Goal: Find specific page/section: Find specific page/section

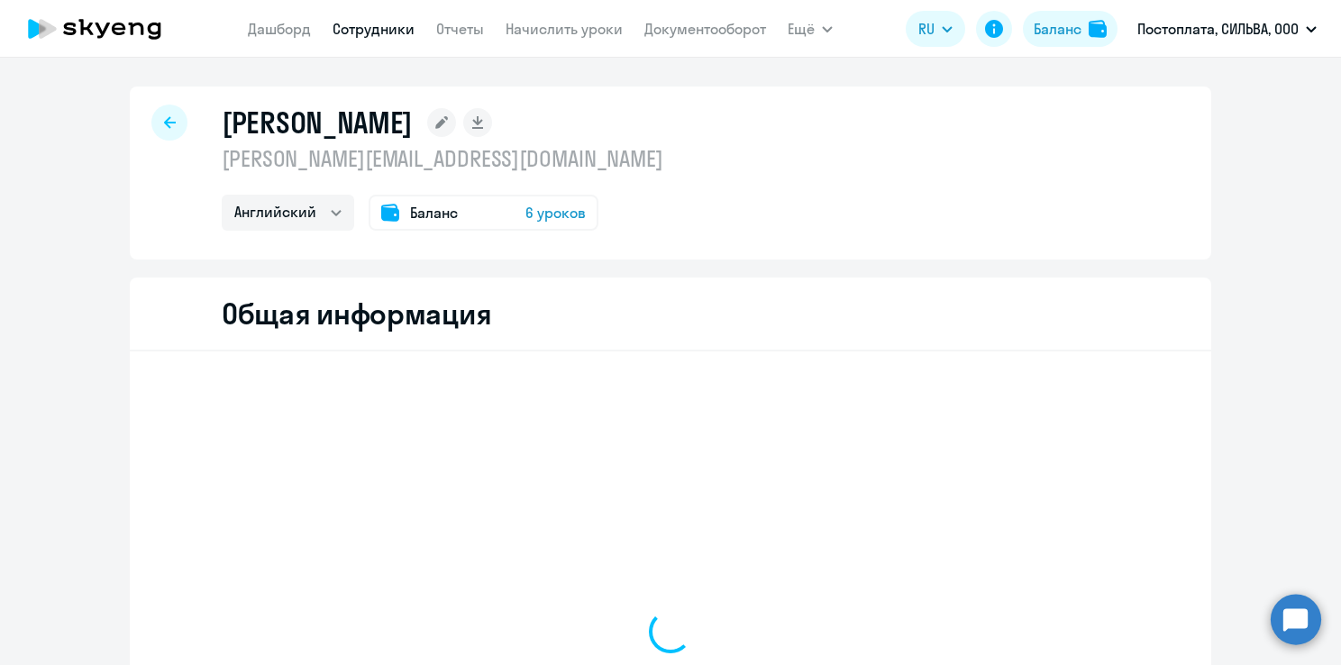
select select "english"
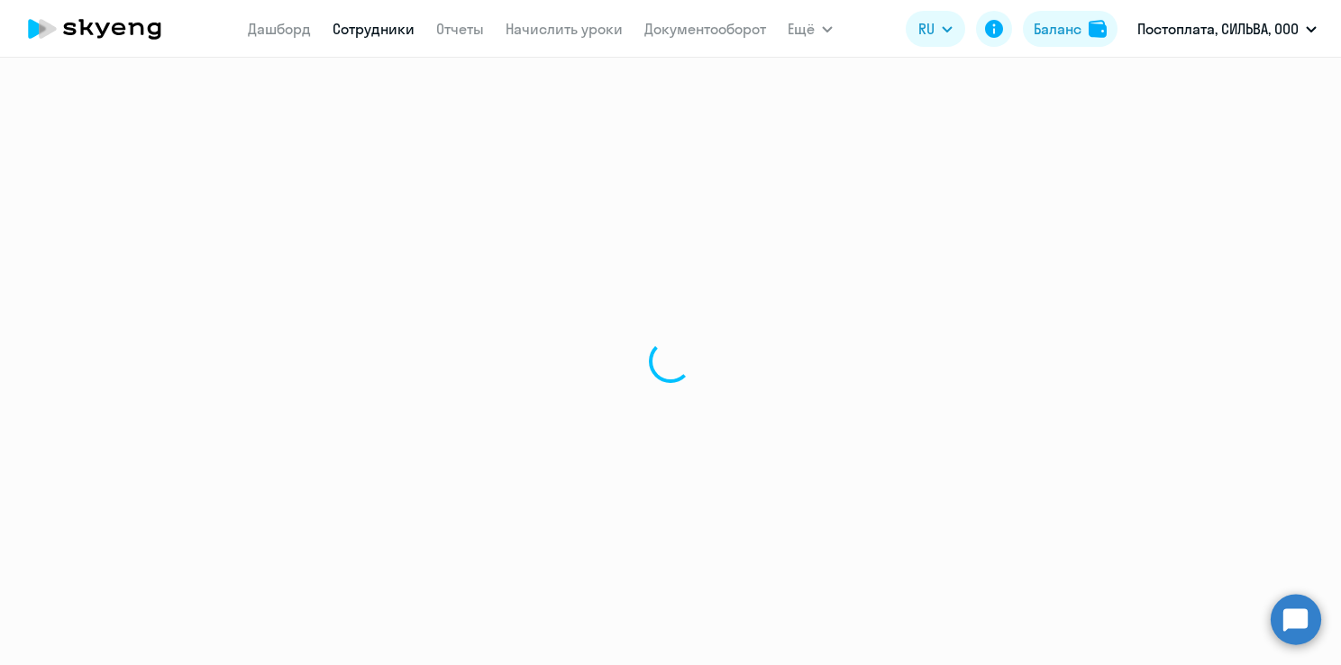
select select "30"
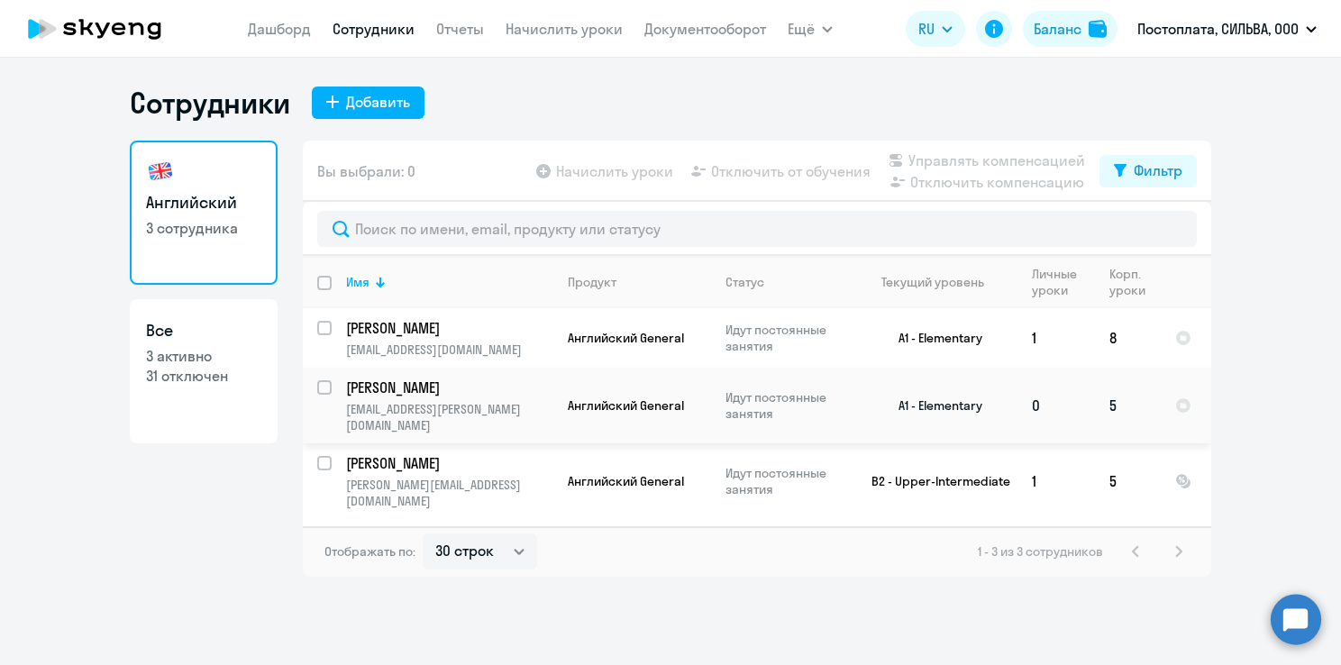
click at [404, 399] on td "[PERSON_NAME] [PERSON_NAME][EMAIL_ADDRESS][DOMAIN_NAME]" at bounding box center [443, 406] width 222 height 76
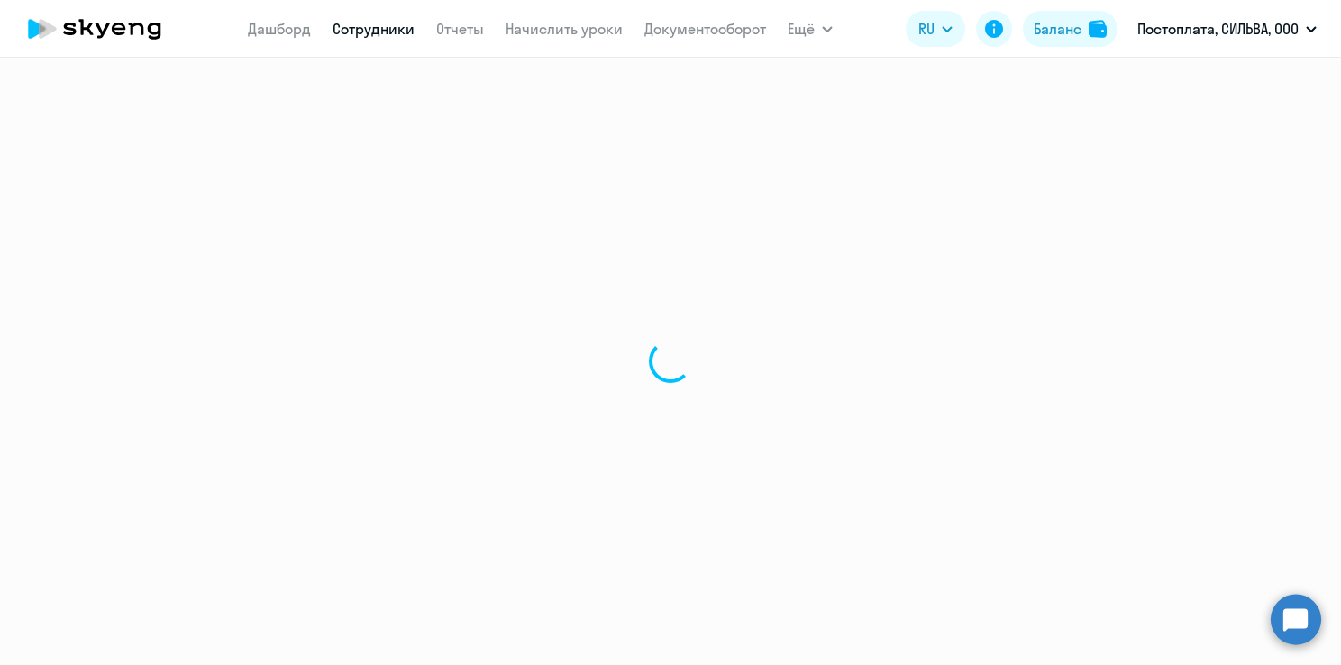
select select "english"
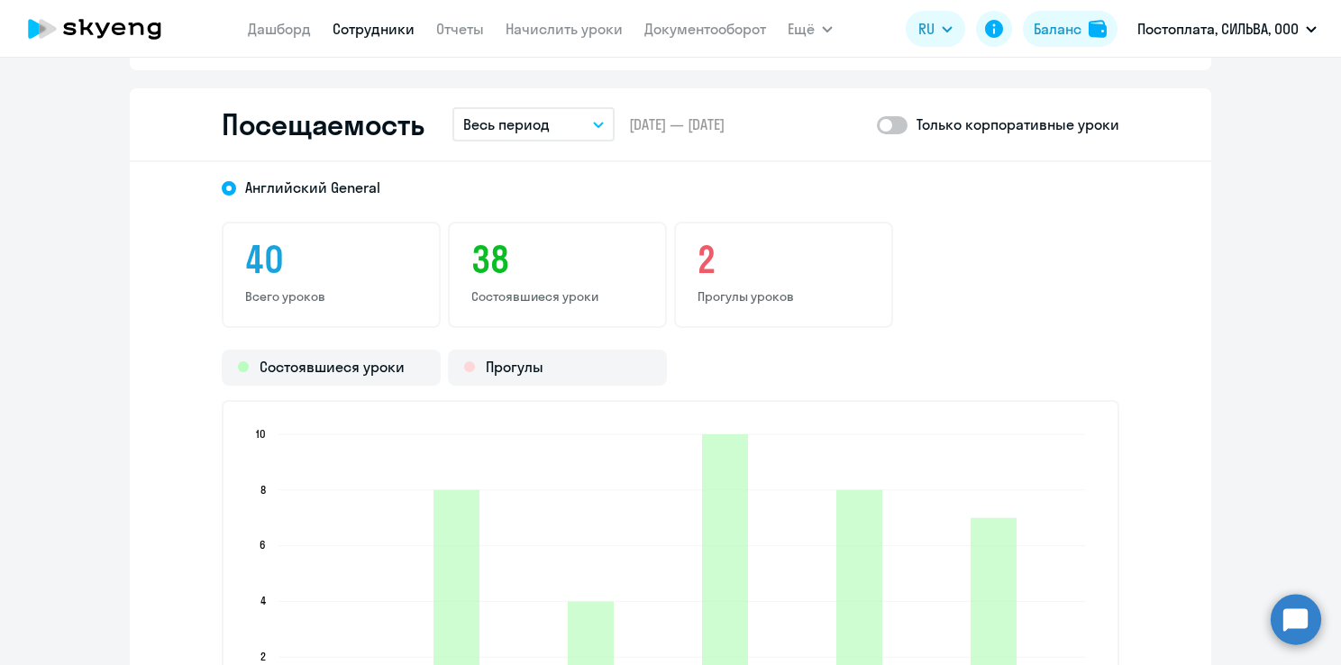
scroll to position [2433, 0]
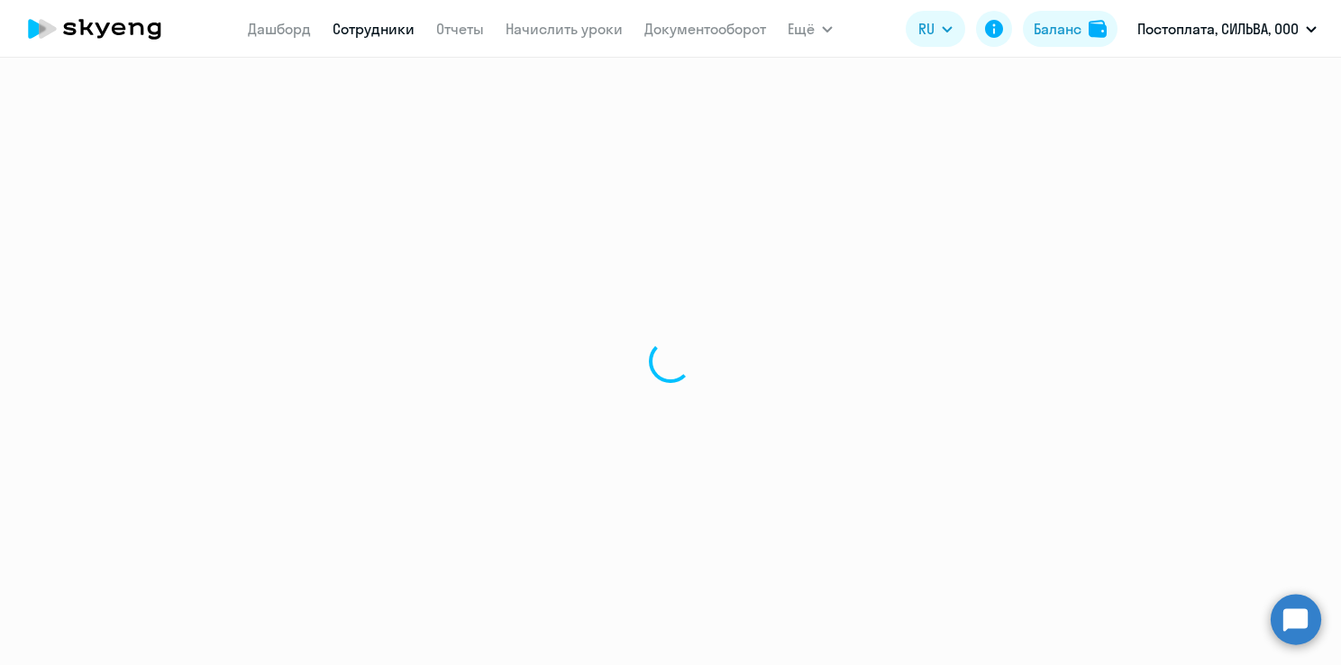
select select "30"
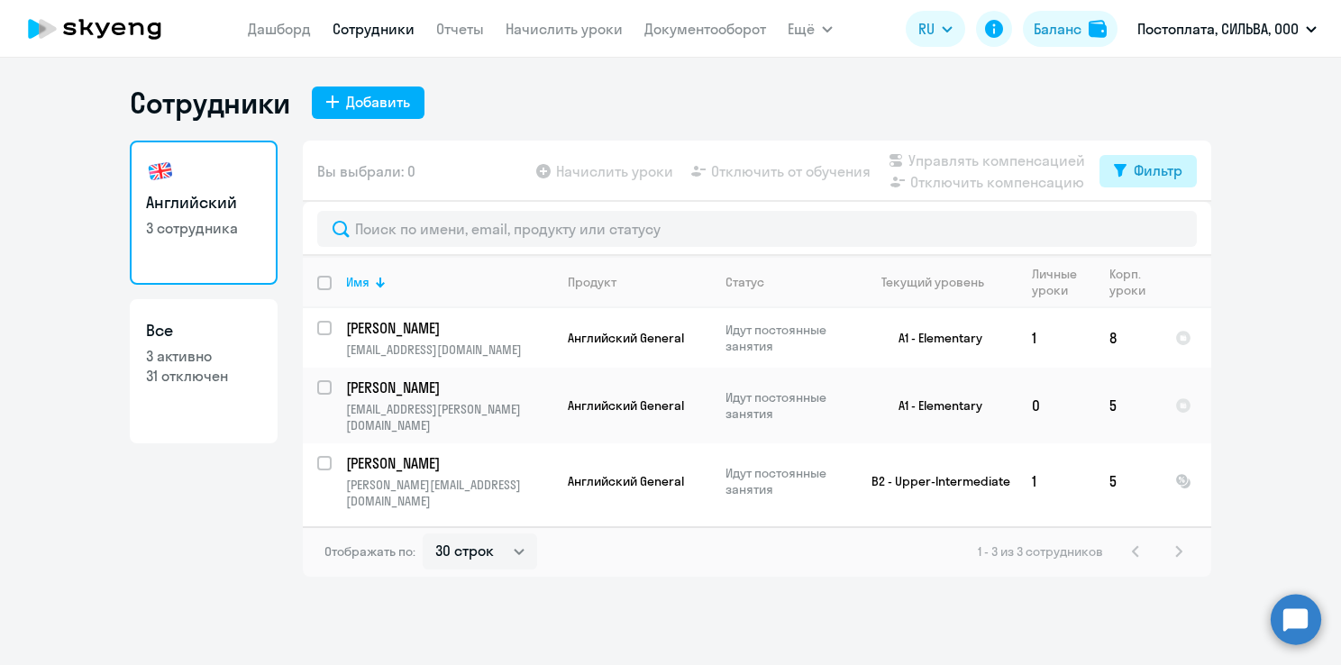
click at [1156, 172] on div "Фильтр" at bounding box center [1158, 171] width 49 height 22
click at [1168, 229] on span at bounding box center [1167, 230] width 31 height 18
click at [1152, 229] on input "checkbox" at bounding box center [1151, 229] width 1 height 1
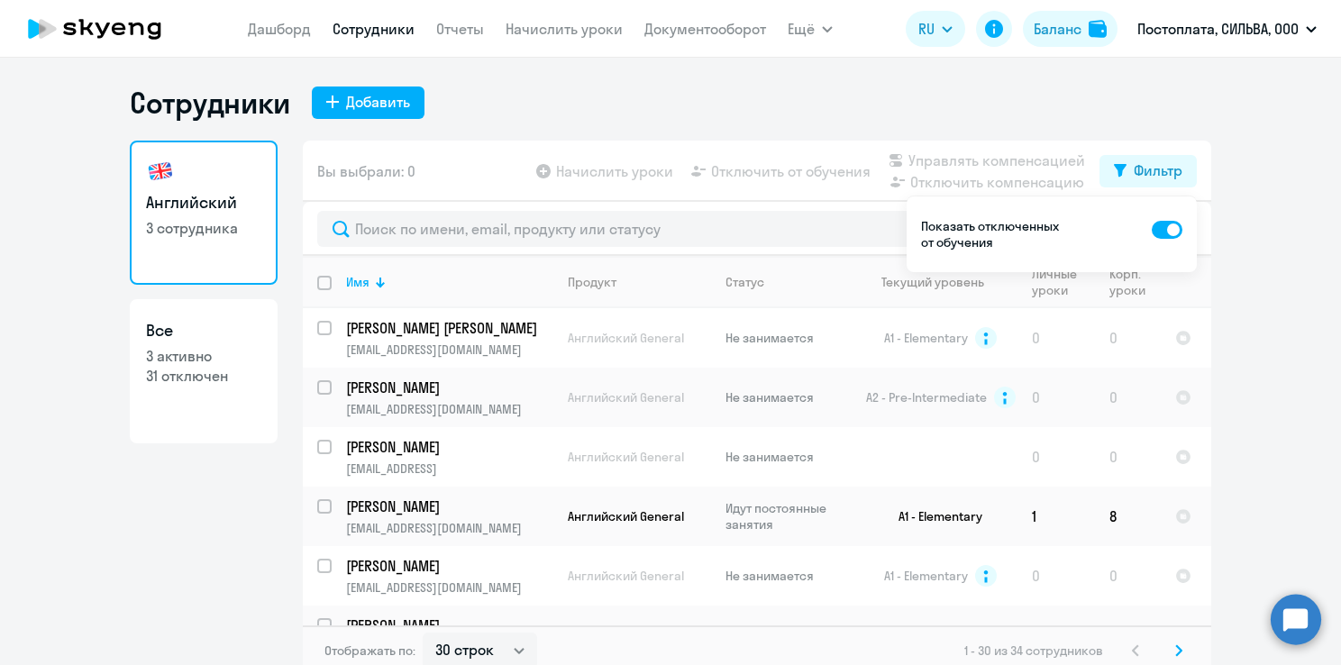
click at [1168, 232] on span at bounding box center [1167, 230] width 31 height 18
click at [1152, 230] on input "checkbox" at bounding box center [1151, 229] width 1 height 1
checkbox input "false"
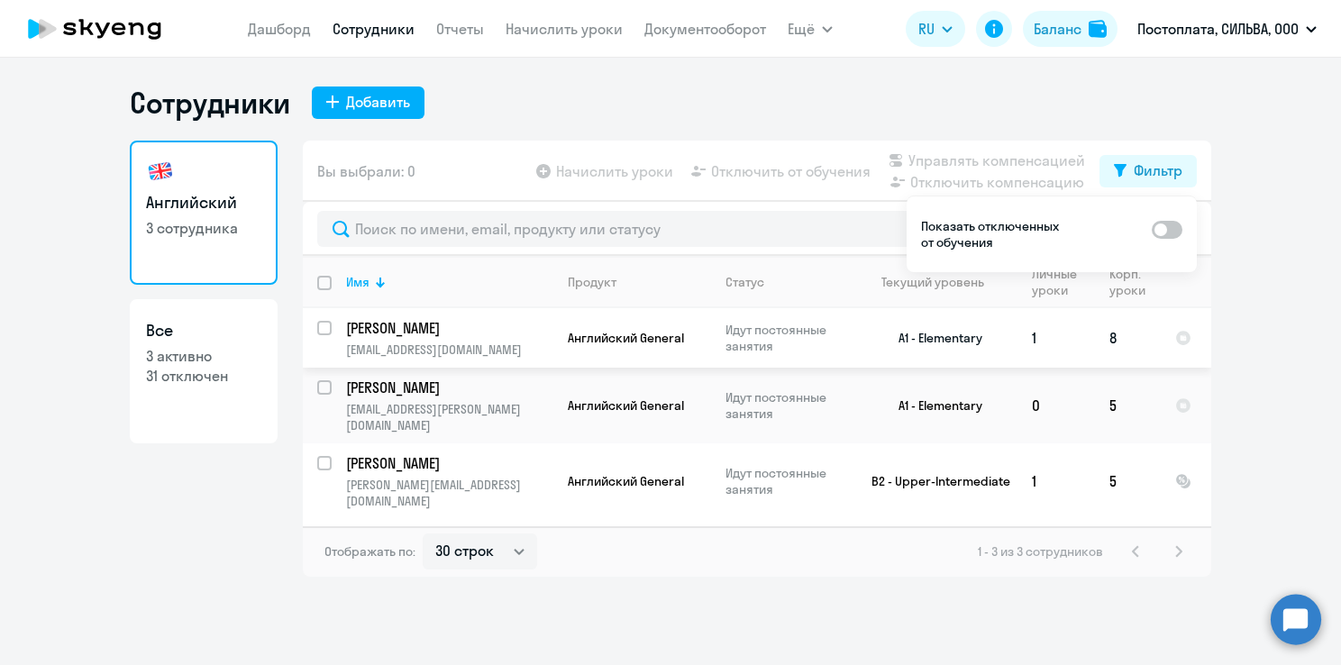
click at [462, 334] on p "[PERSON_NAME]" at bounding box center [448, 328] width 204 height 20
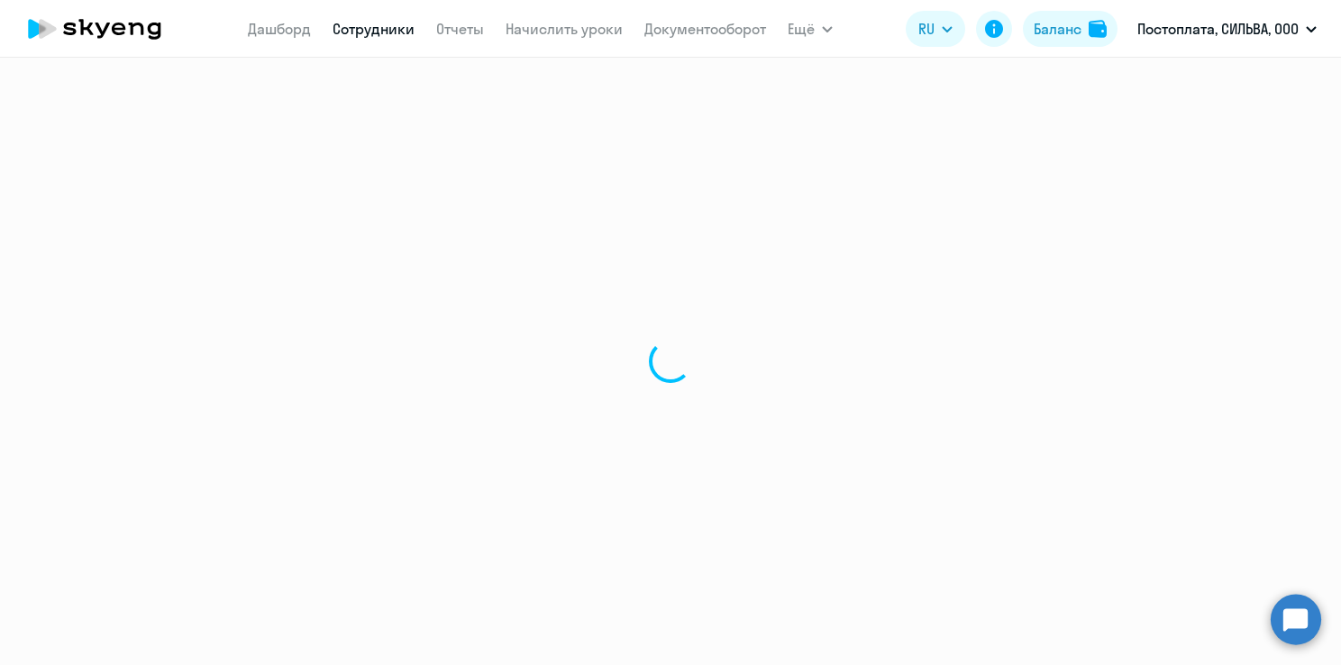
select select "english"
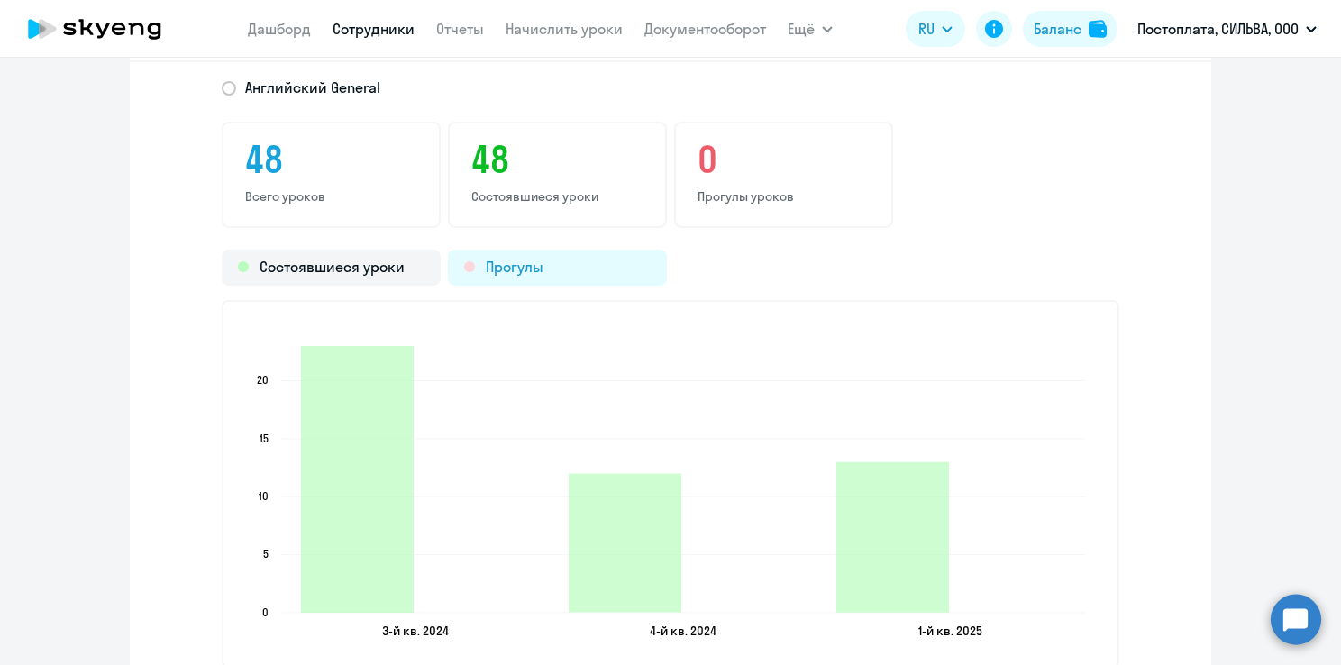
scroll to position [2330, 0]
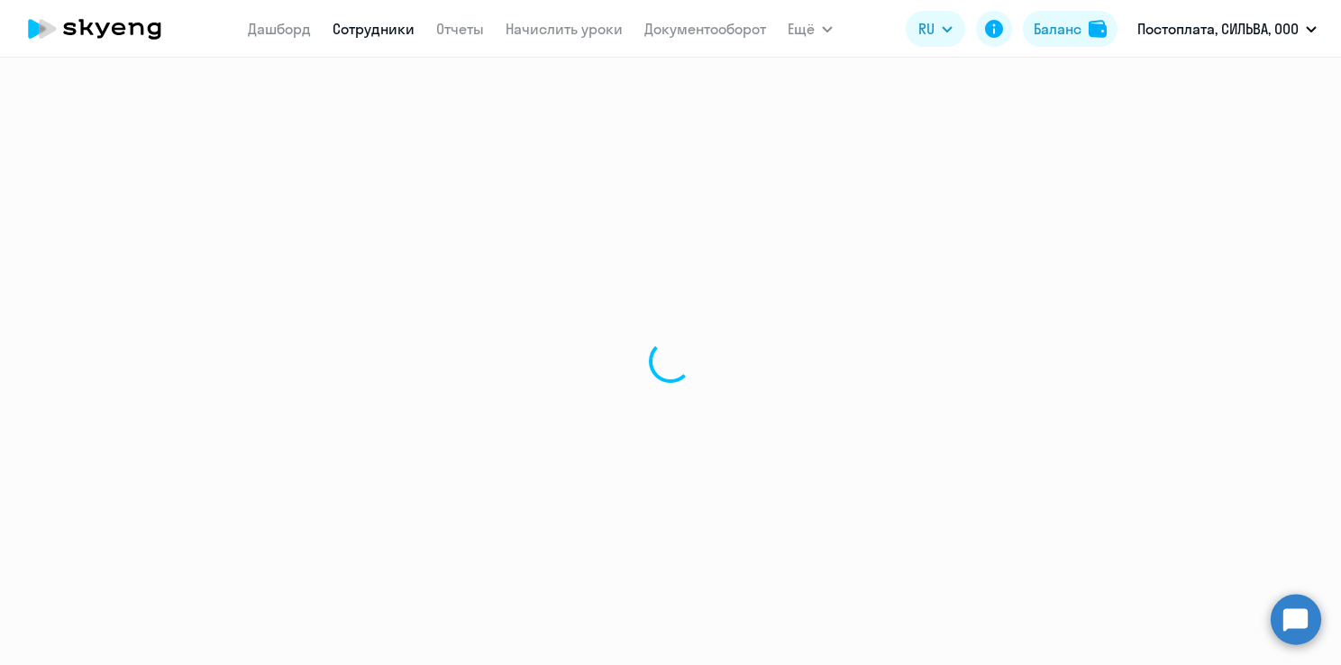
select select "30"
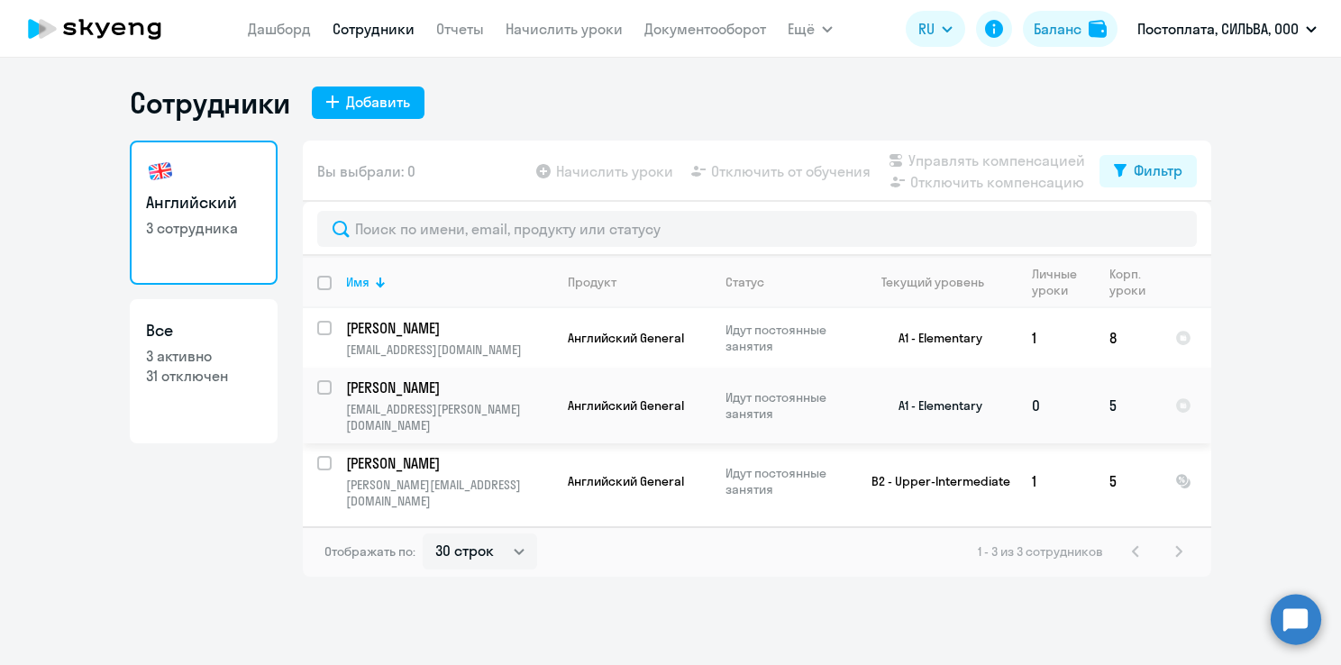
click at [472, 391] on p "[PERSON_NAME]" at bounding box center [448, 388] width 204 height 20
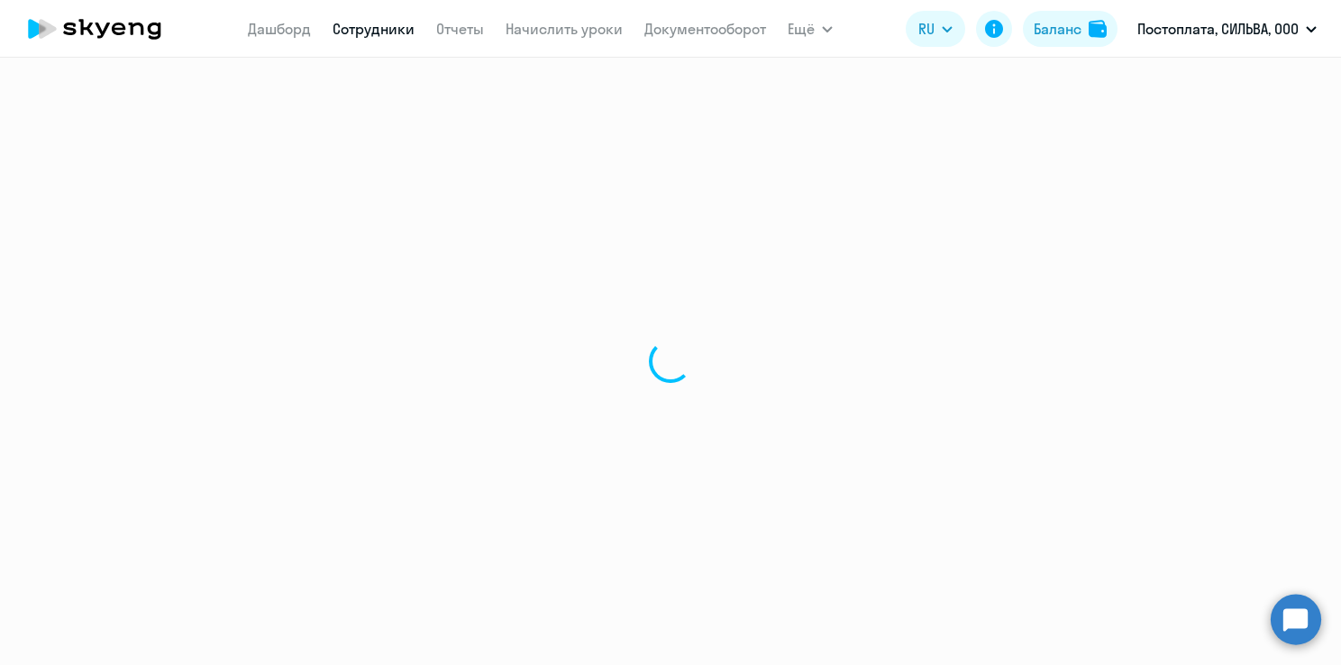
select select "english"
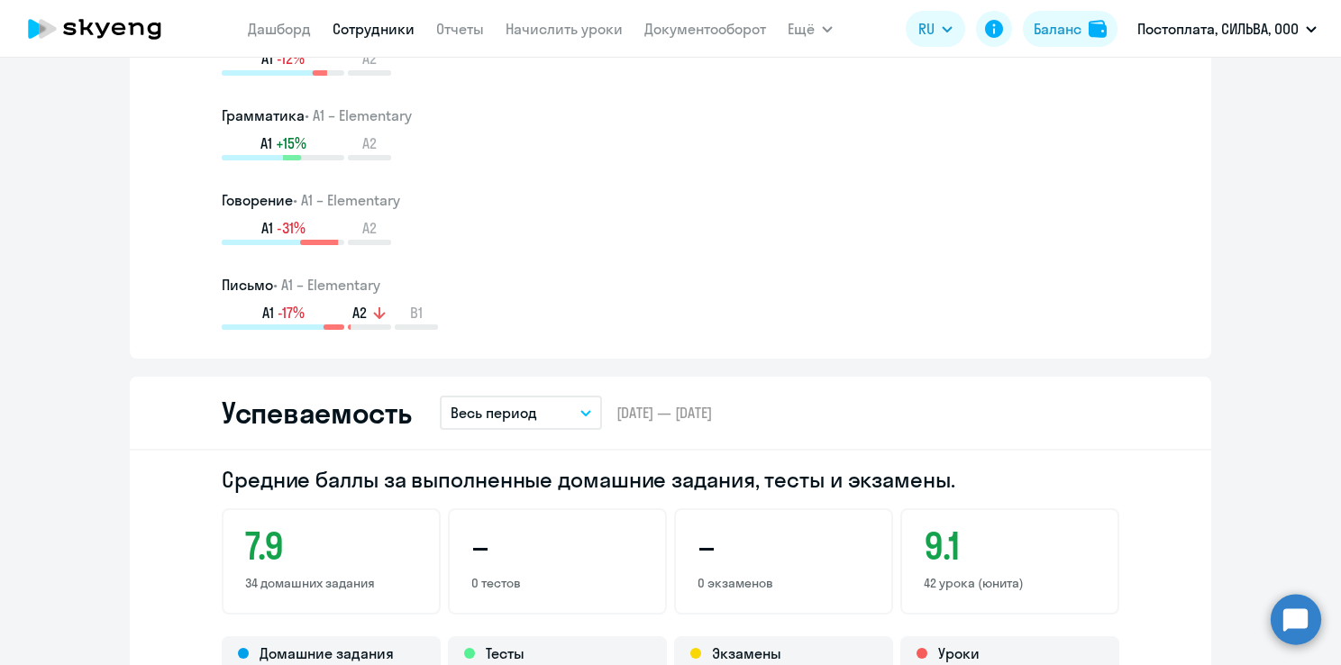
scroll to position [1352, 0]
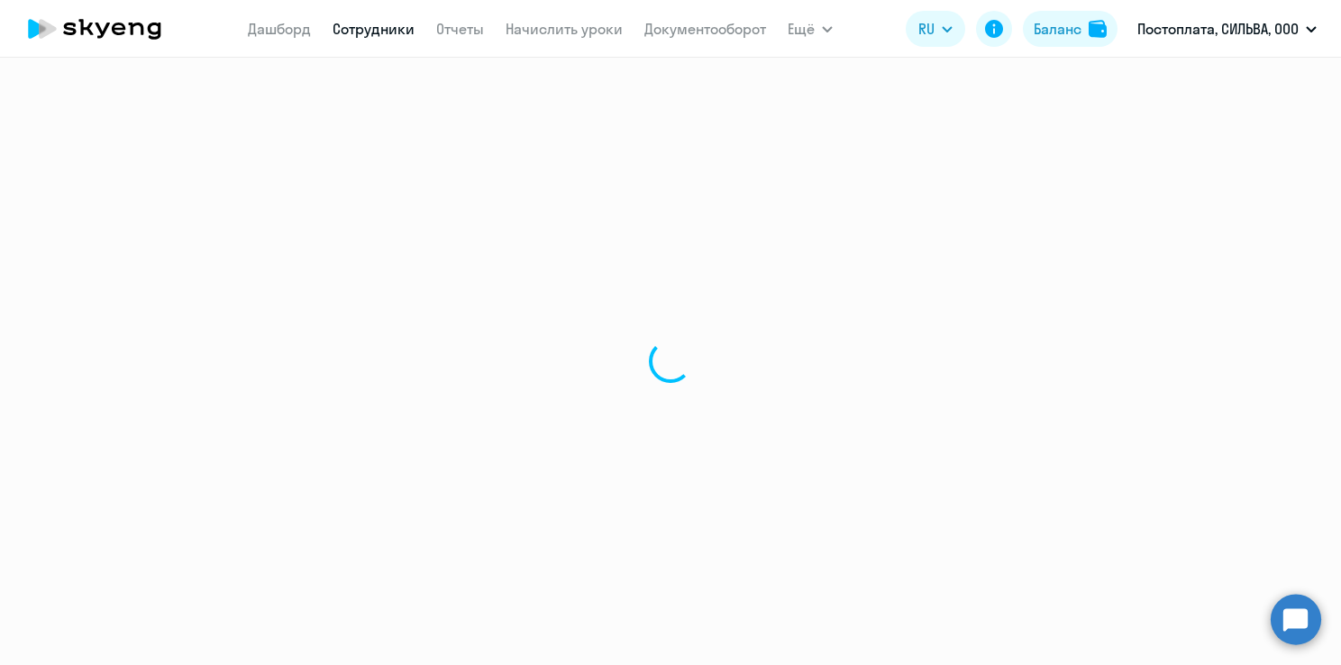
select select "30"
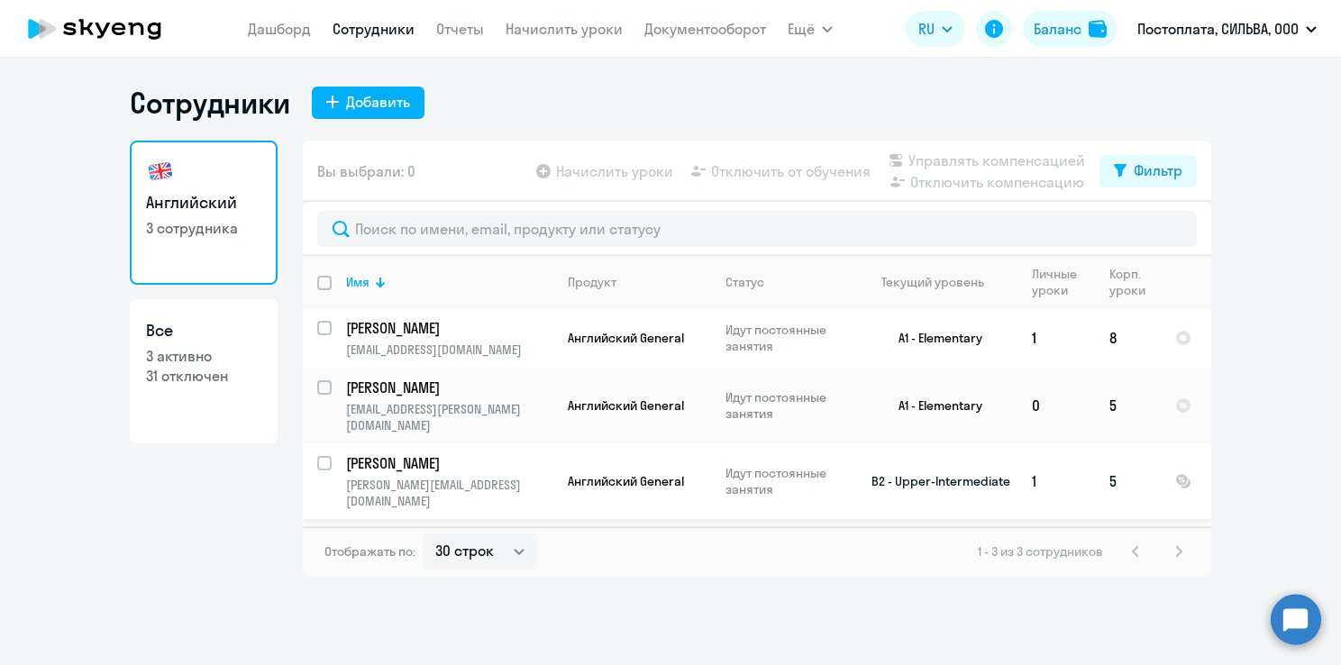
click at [443, 453] on p "[PERSON_NAME]" at bounding box center [448, 463] width 204 height 20
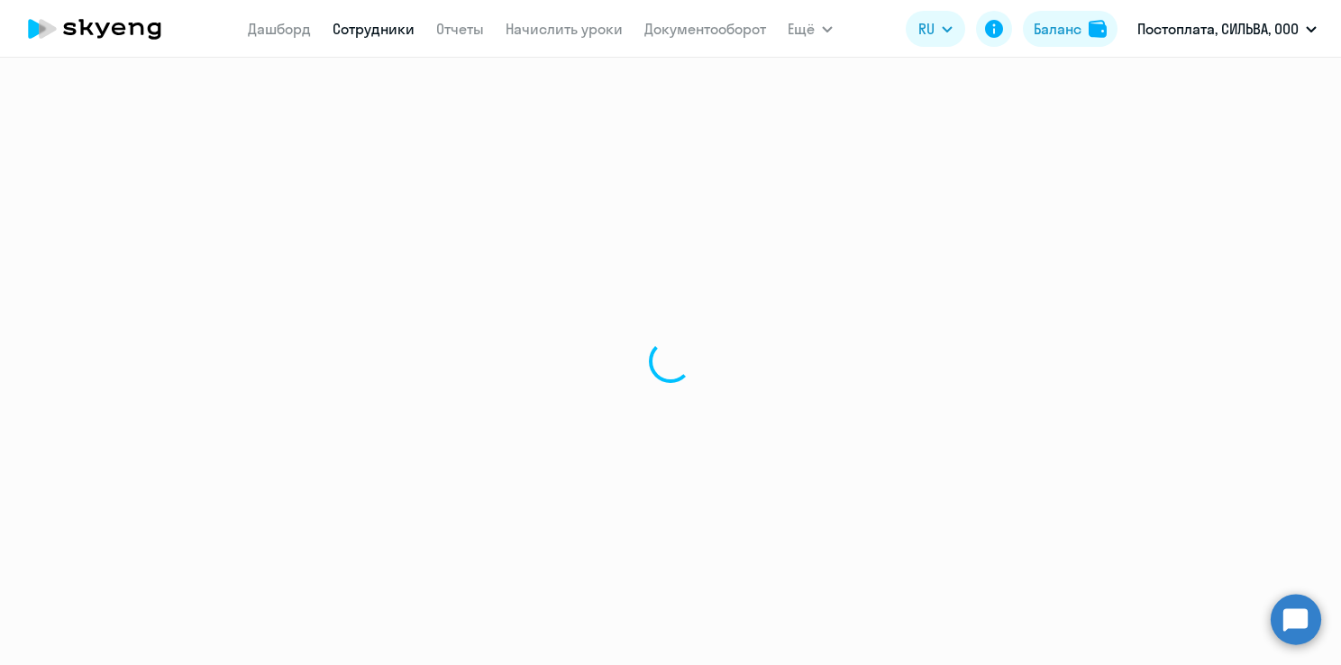
select select "english"
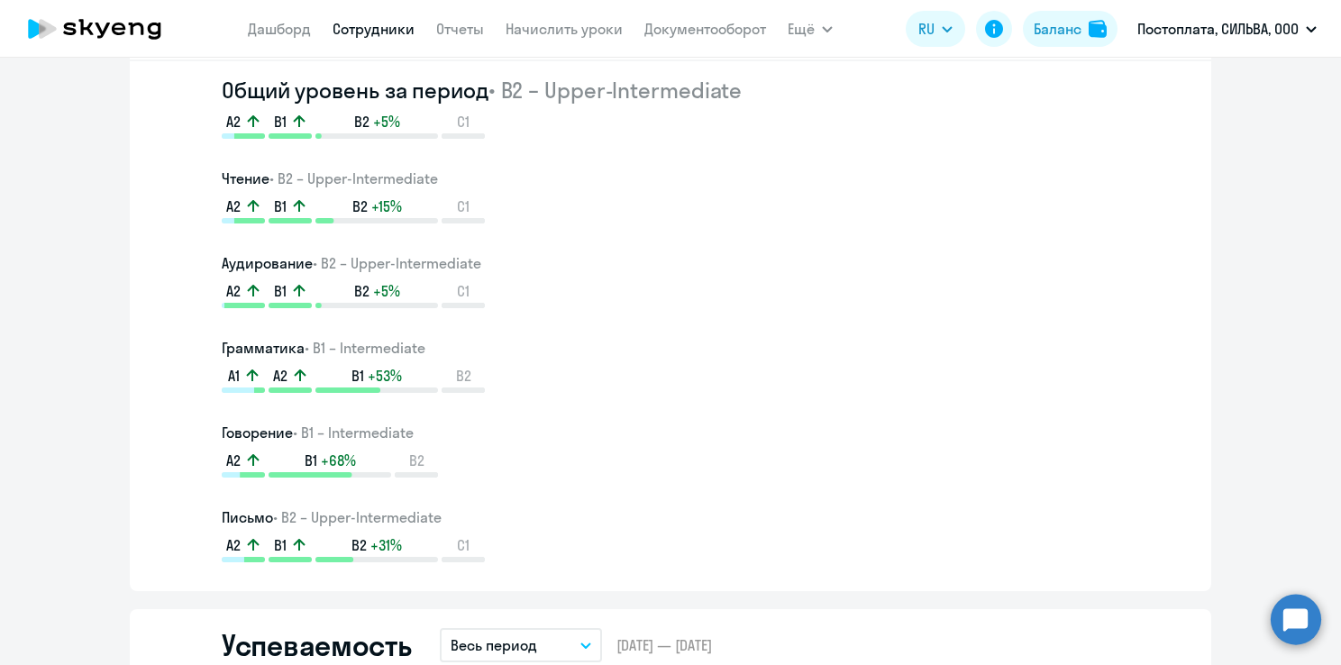
scroll to position [901, 0]
